Goal: Task Accomplishment & Management: Use online tool/utility

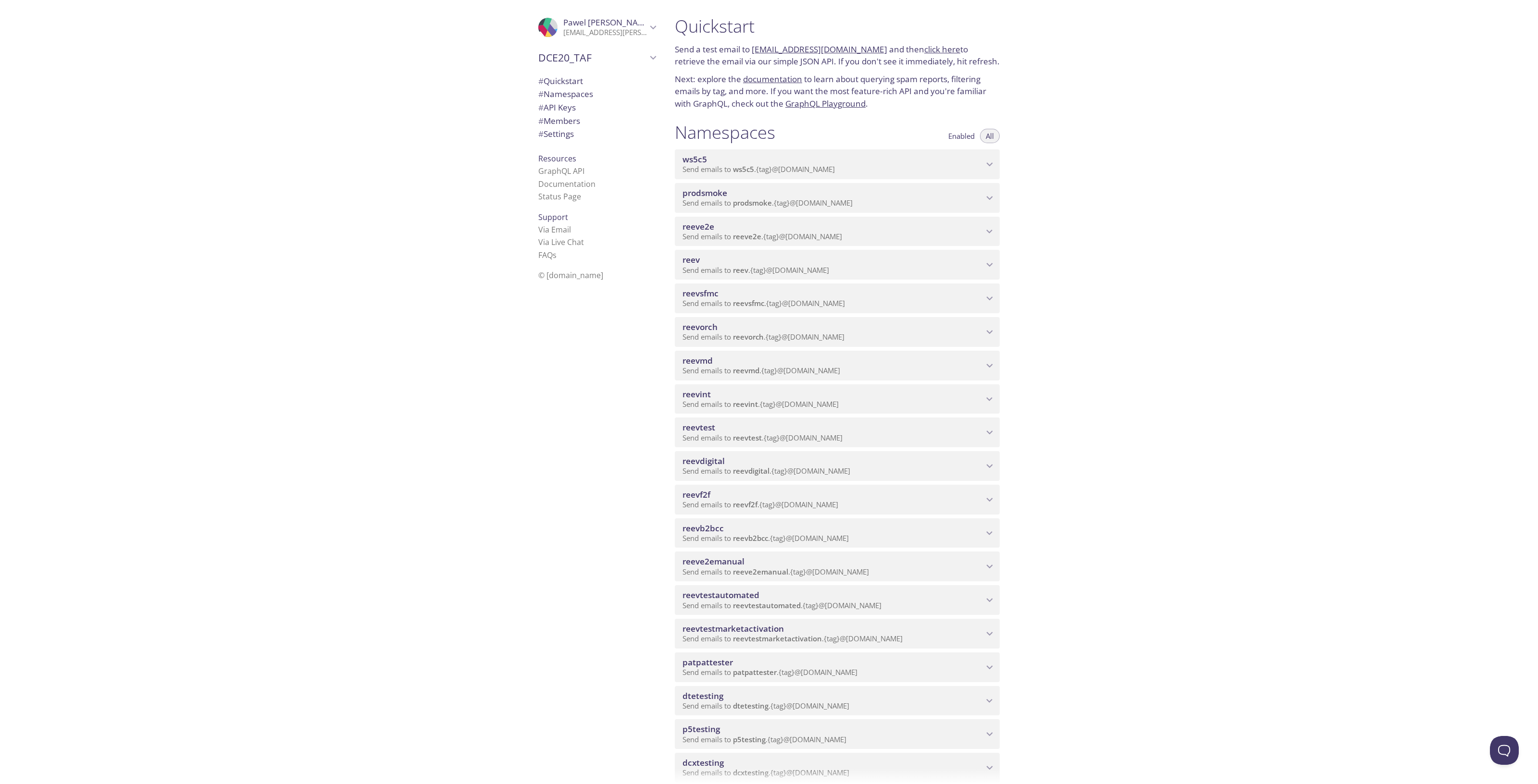
click at [812, 462] on span "reevdigital" at bounding box center [833, 461] width 301 height 10
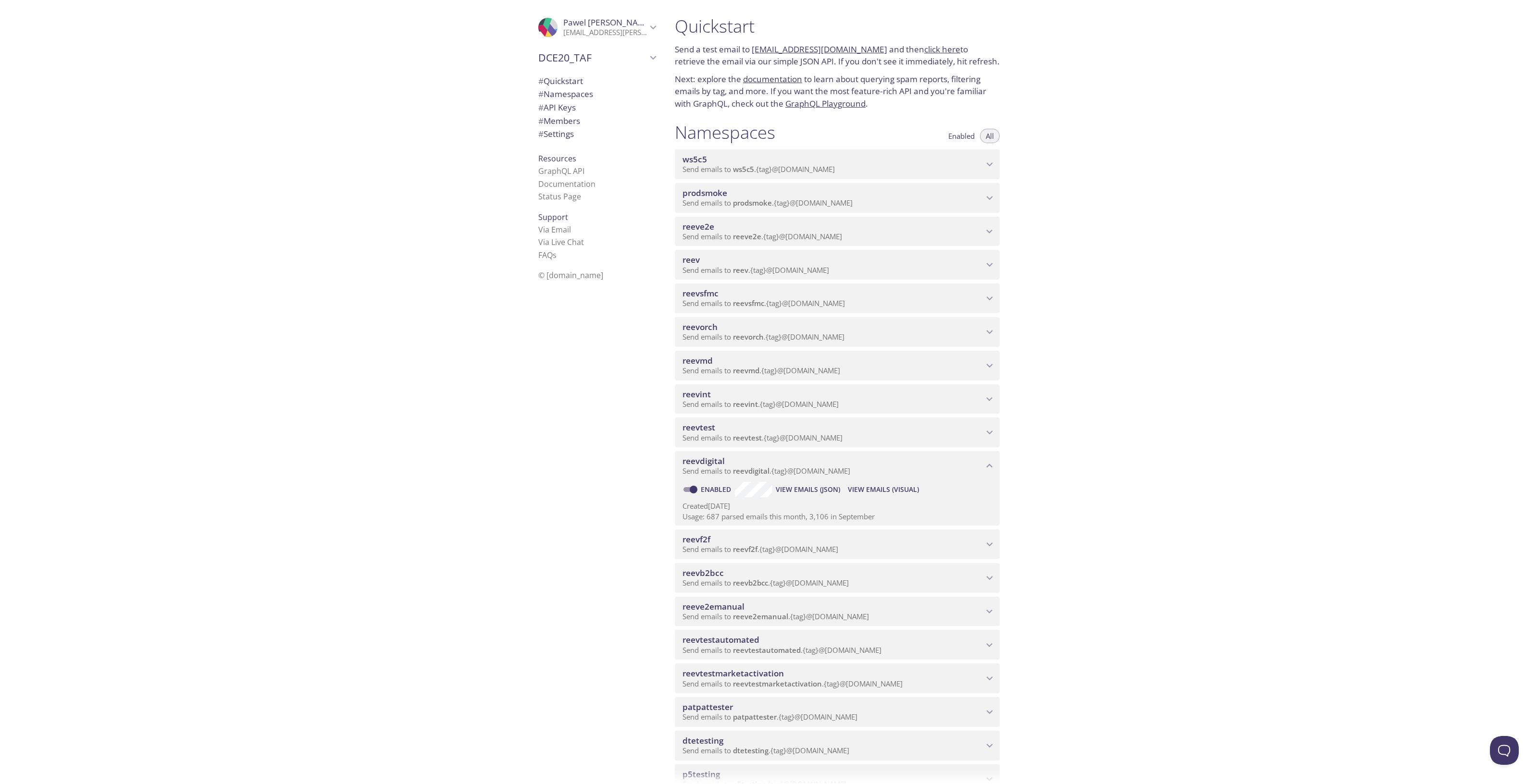
click at [881, 491] on span "View Emails (Visual)" at bounding box center [883, 489] width 71 height 12
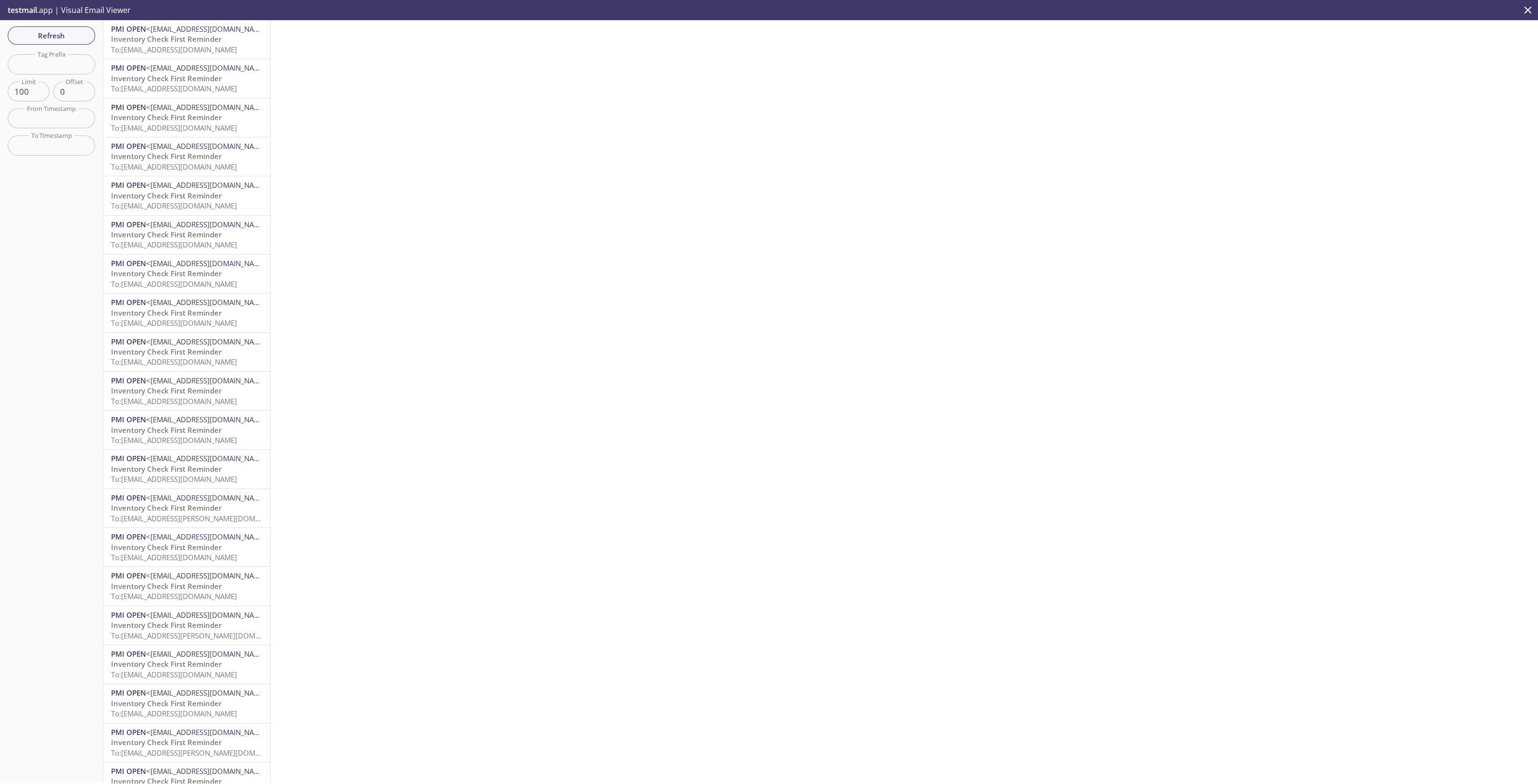
click at [190, 231] on span "Inventory Check First Reminder" at bounding box center [166, 234] width 110 height 10
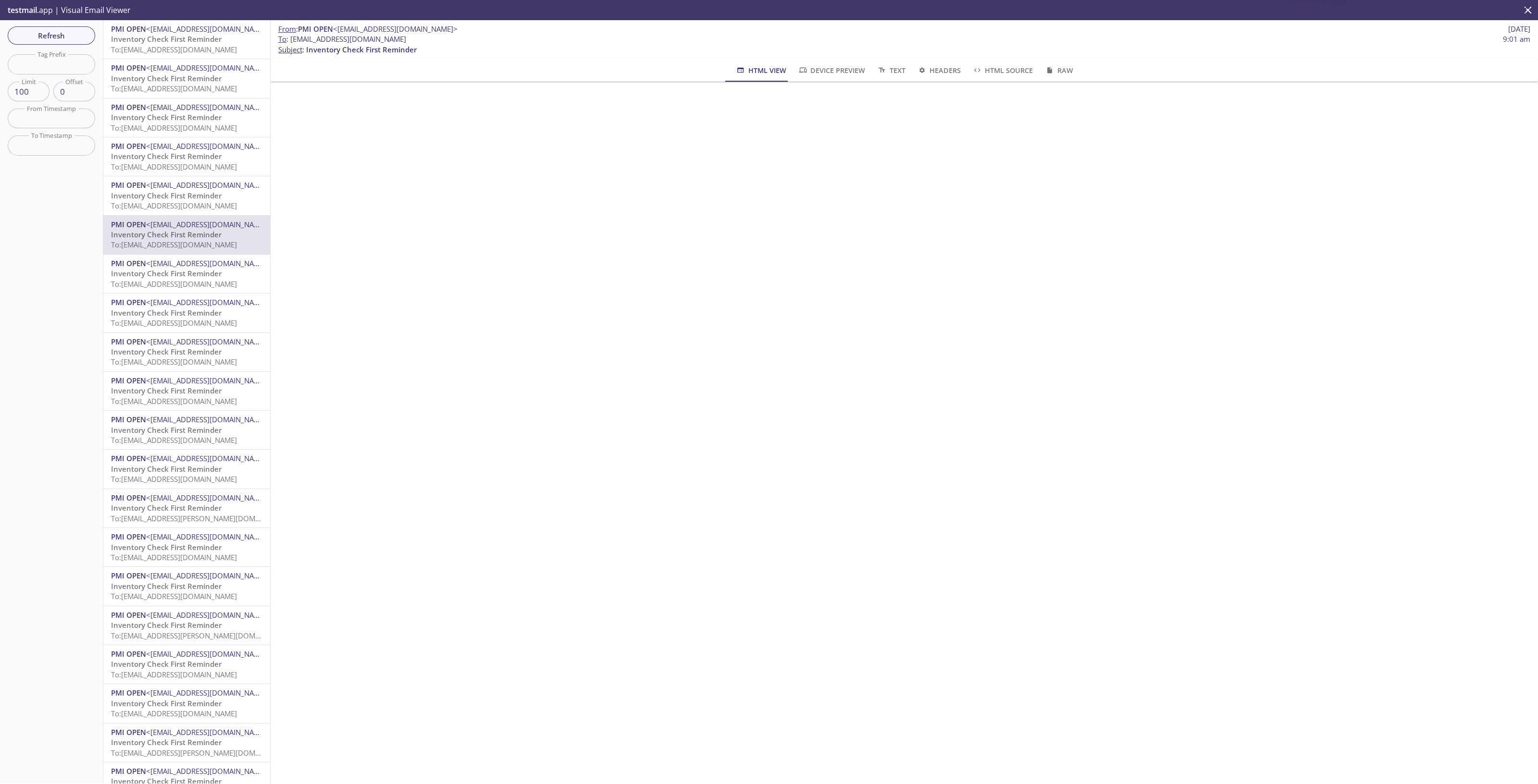
drag, startPoint x: 434, startPoint y: 42, endPoint x: 291, endPoint y: 43, distance: 143.0
click at [291, 43] on span "To : [EMAIL_ADDRESS][DOMAIN_NAME] 9:01 am" at bounding box center [904, 39] width 1252 height 10
copy span "[EMAIL_ADDRESS][DOMAIN_NAME]"
click at [71, 35] on span "Refresh" at bounding box center [51, 35] width 72 height 12
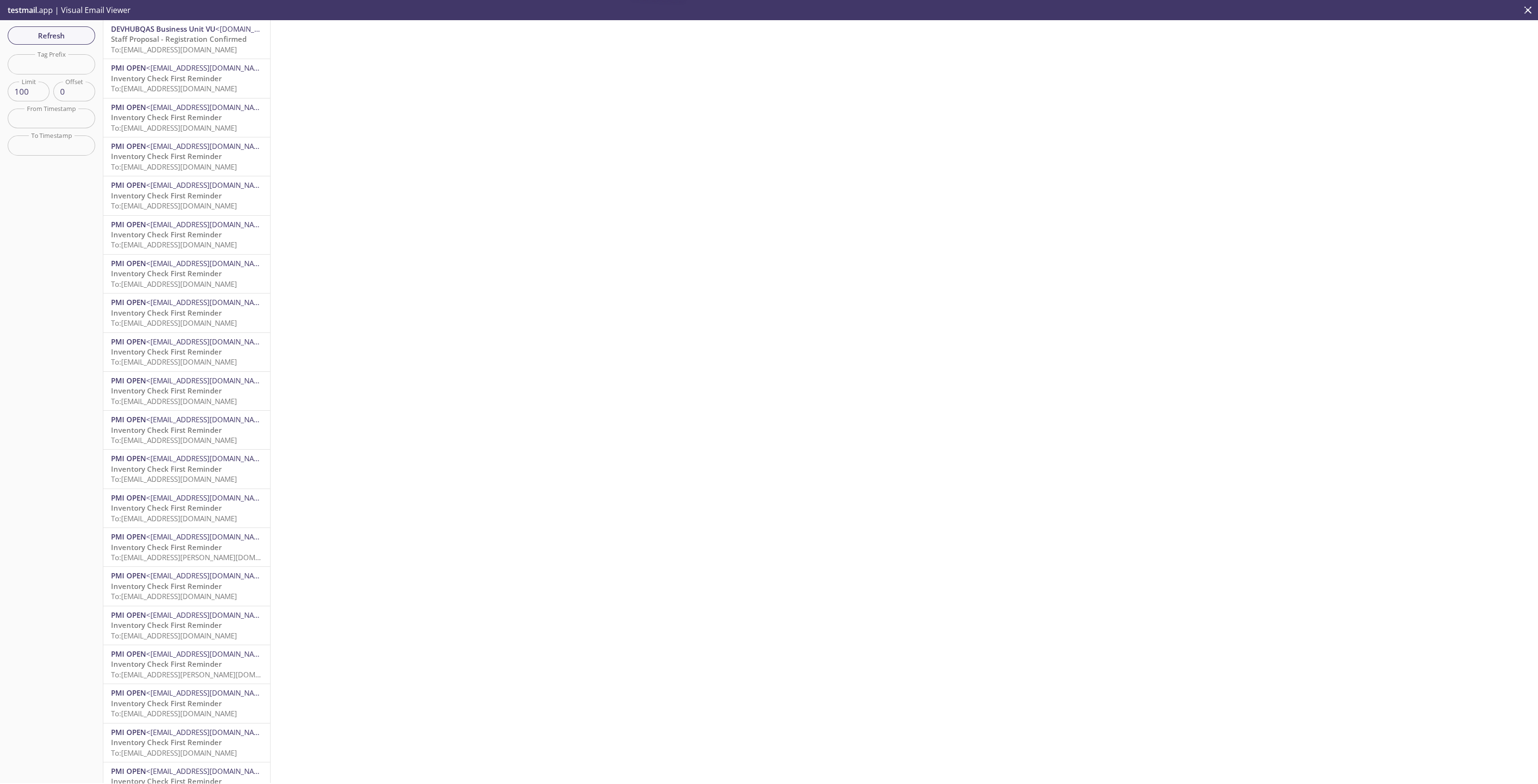
click at [198, 51] on span "To: [EMAIL_ADDRESS][DOMAIN_NAME]" at bounding box center [174, 49] width 126 height 10
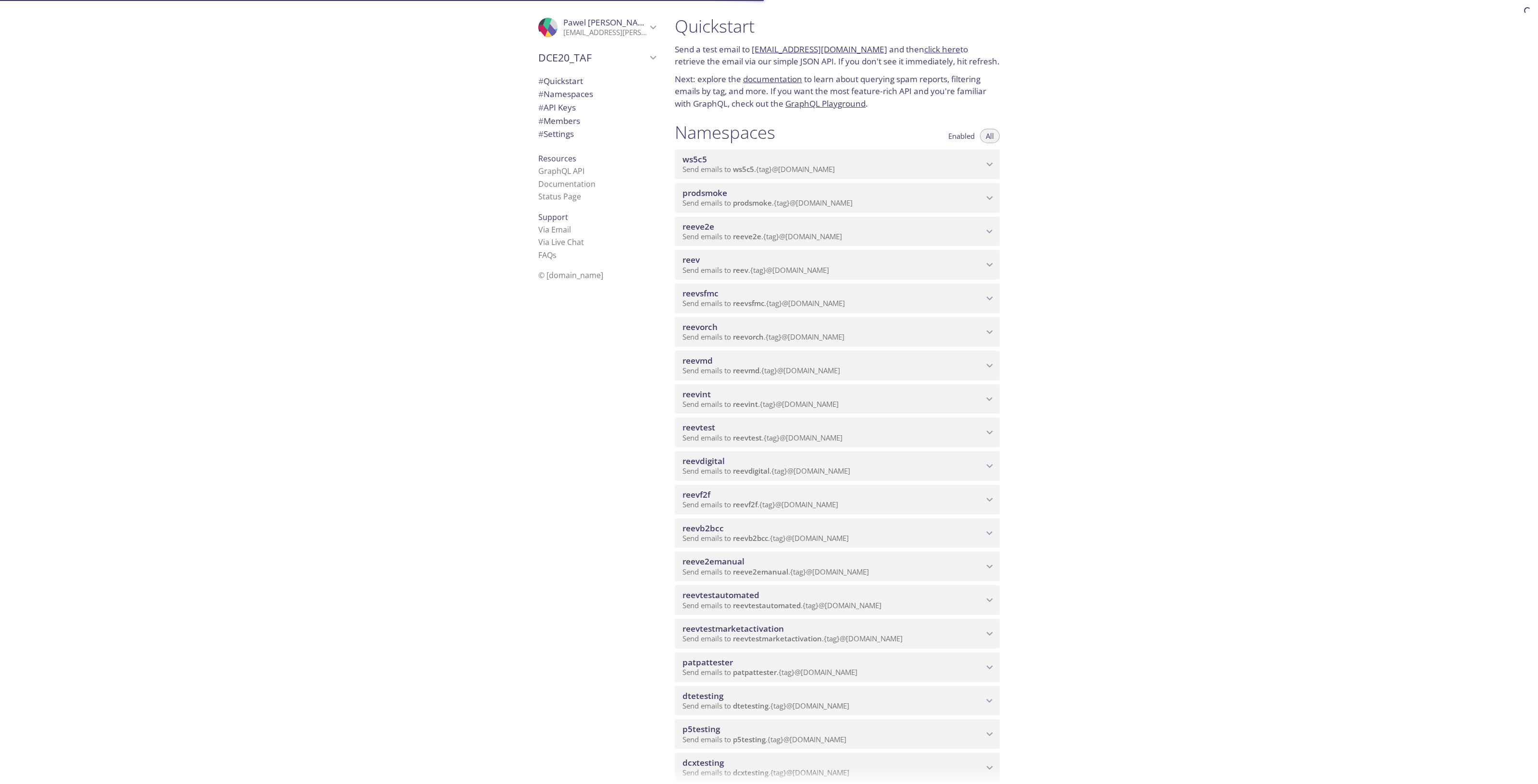
click at [766, 458] on span "reevdigital" at bounding box center [833, 461] width 301 height 10
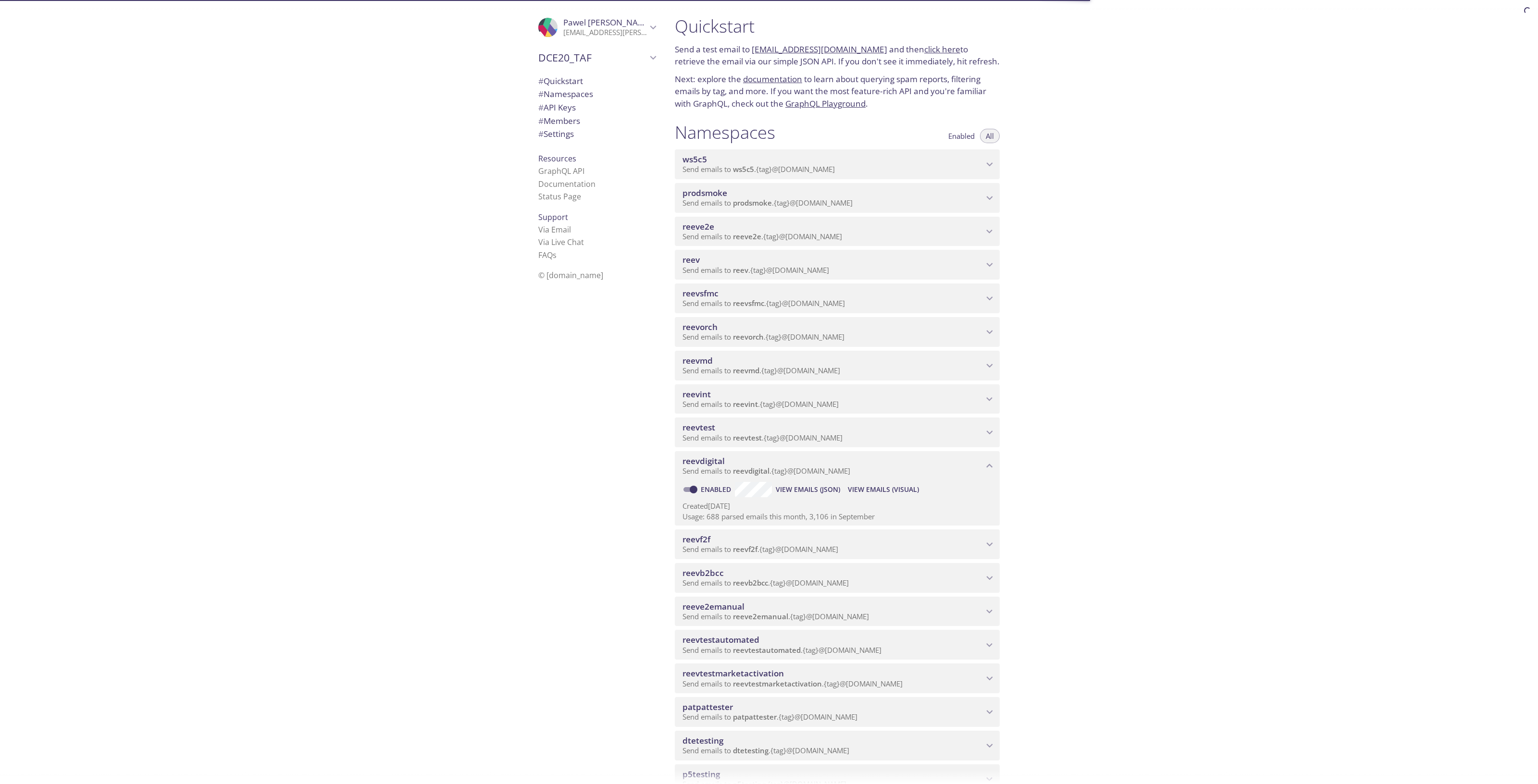
click at [874, 494] on span "View Emails (Visual)" at bounding box center [883, 489] width 71 height 12
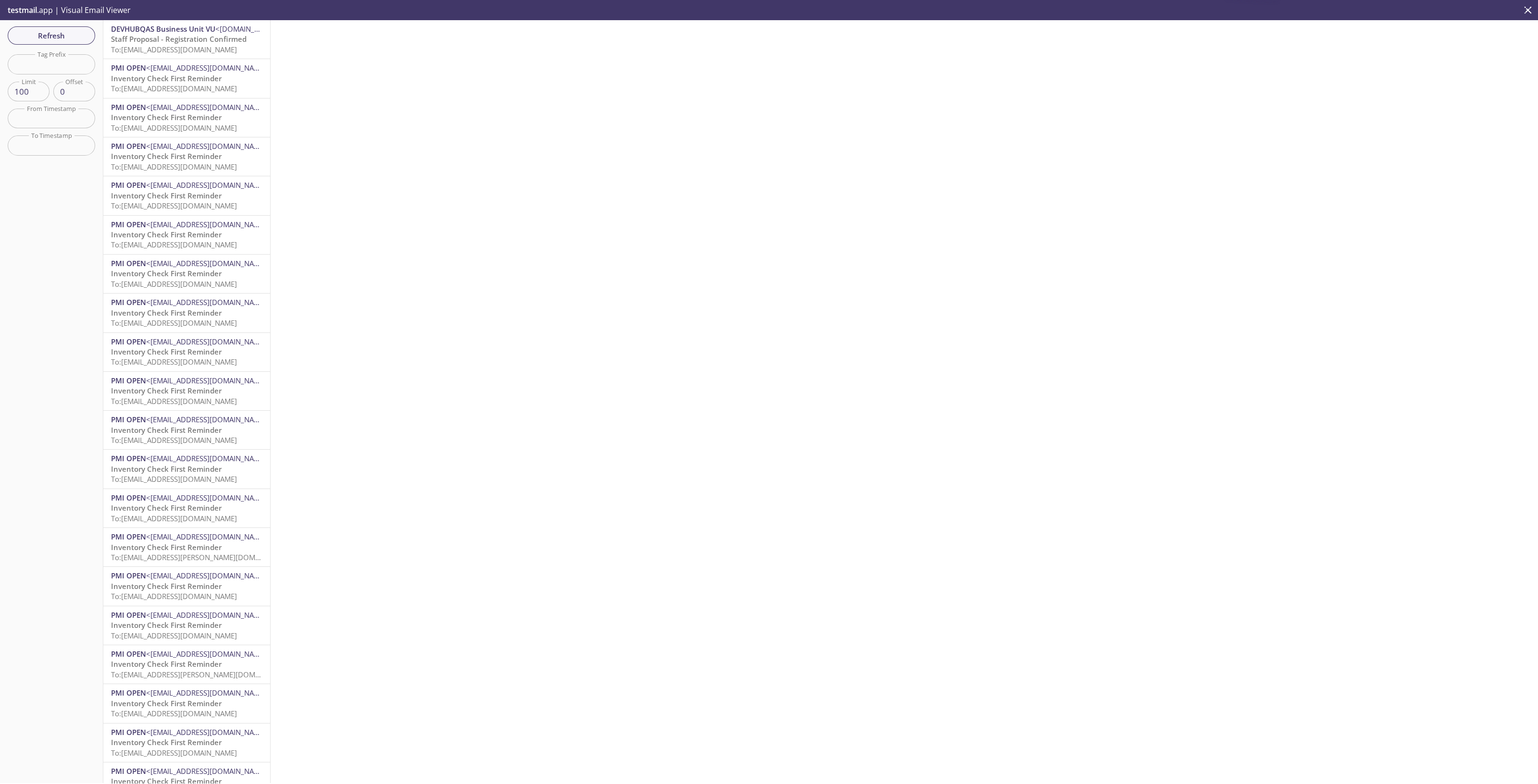
click at [197, 53] on span "To: [EMAIL_ADDRESS][DOMAIN_NAME]" at bounding box center [174, 49] width 126 height 10
